Goal: Transaction & Acquisition: Subscribe to service/newsletter

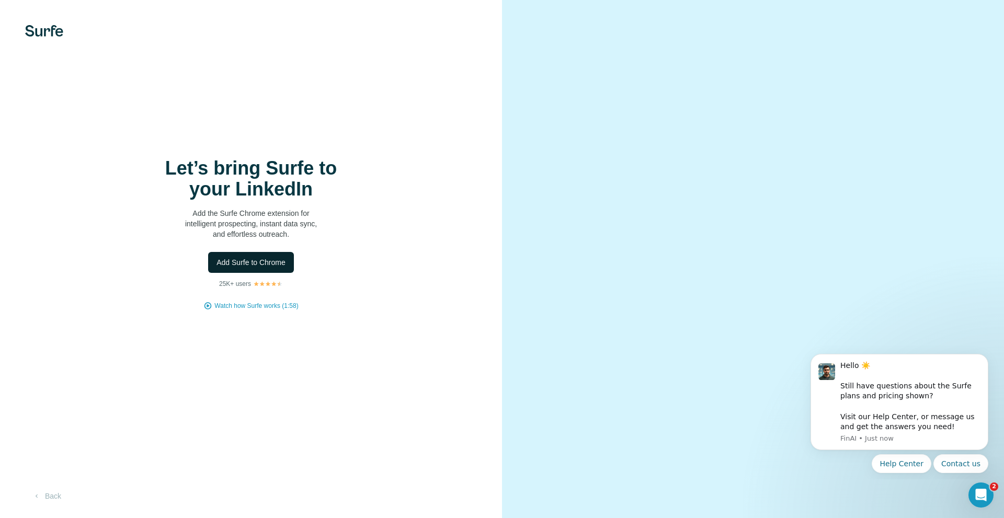
click at [250, 262] on span "Add Surfe to Chrome" at bounding box center [251, 262] width 69 height 10
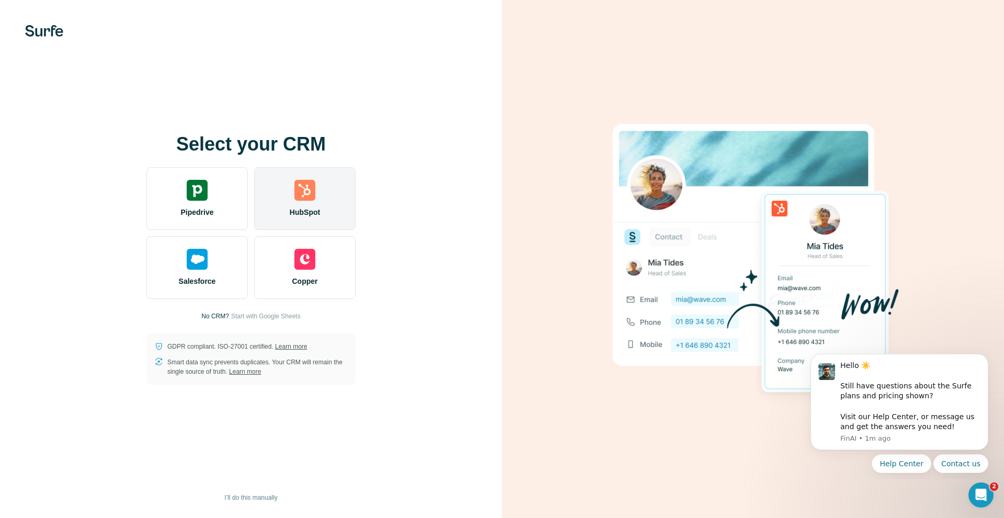
click at [303, 195] on img at bounding box center [305, 190] width 21 height 21
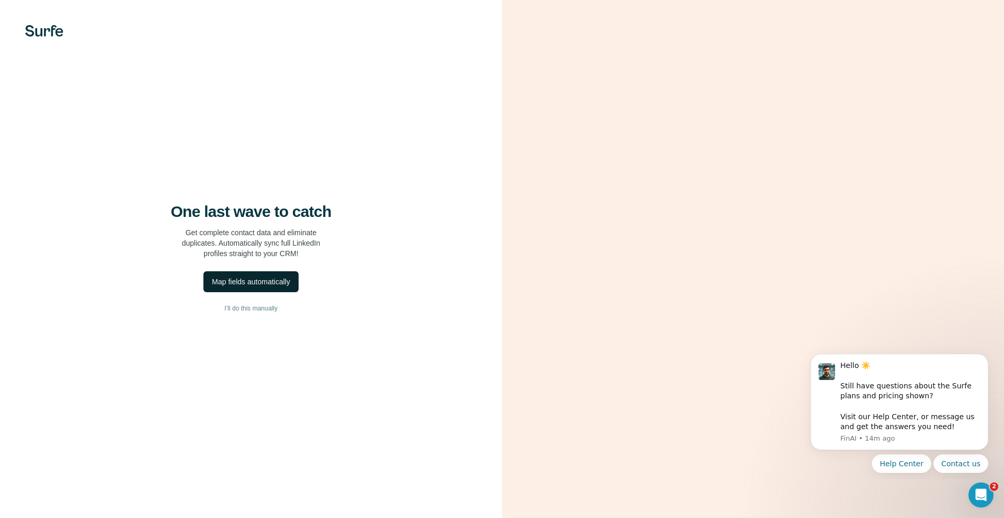
click at [278, 282] on div "Map fields automatically" at bounding box center [251, 282] width 78 height 10
